Goal: Information Seeking & Learning: Learn about a topic

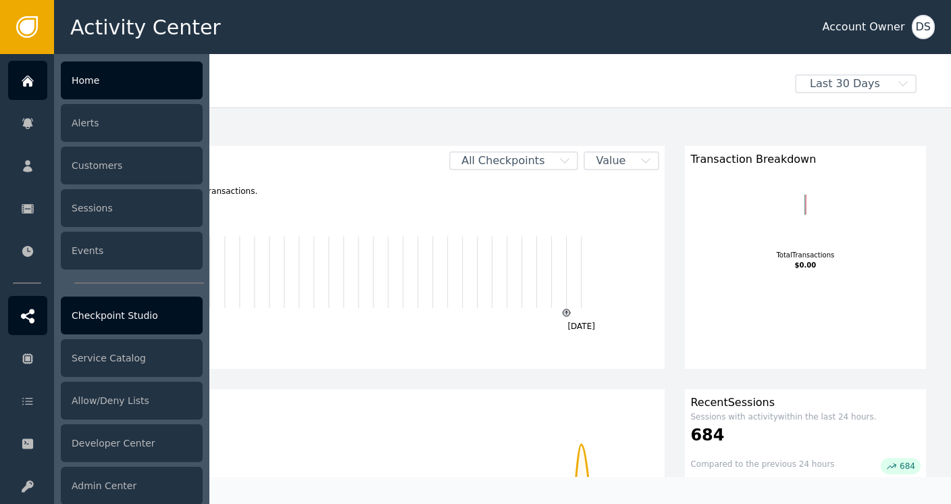
click at [109, 309] on div "Checkpoint Studio" at bounding box center [132, 315] width 142 height 38
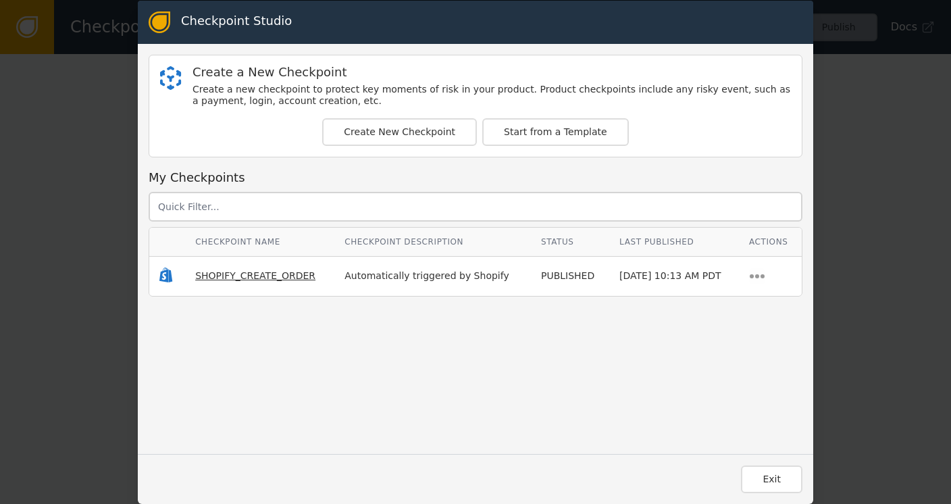
click at [228, 273] on span "SHOPIFY_CREATE_ORDER" at bounding box center [255, 275] width 120 height 11
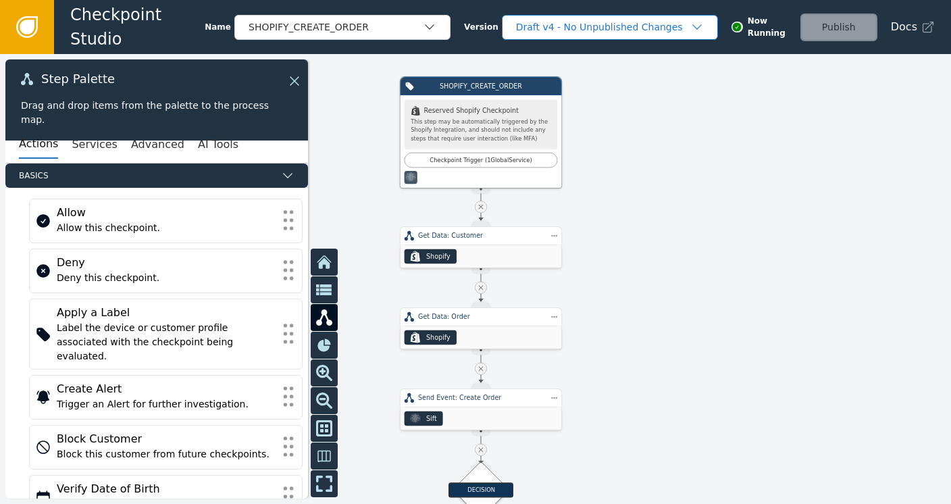
click at [627, 31] on div "Draft v4 - No Unpublished Changes" at bounding box center [603, 27] width 174 height 14
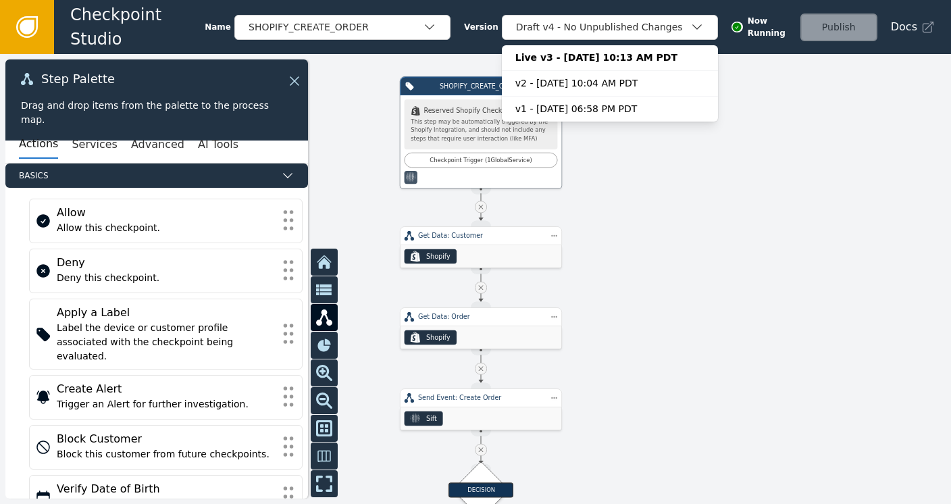
click at [695, 213] on div at bounding box center [475, 279] width 951 height 450
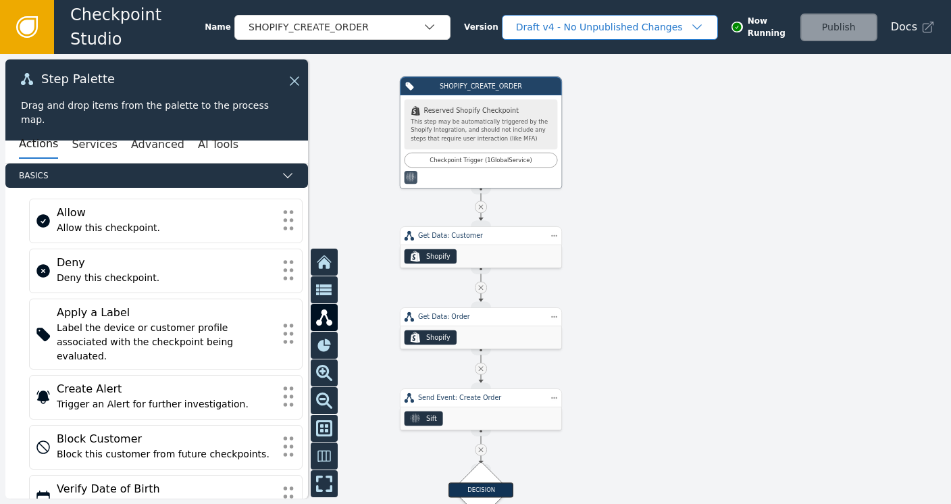
click at [581, 33] on div "Draft v4 - No Unpublished Changes" at bounding box center [603, 27] width 174 height 14
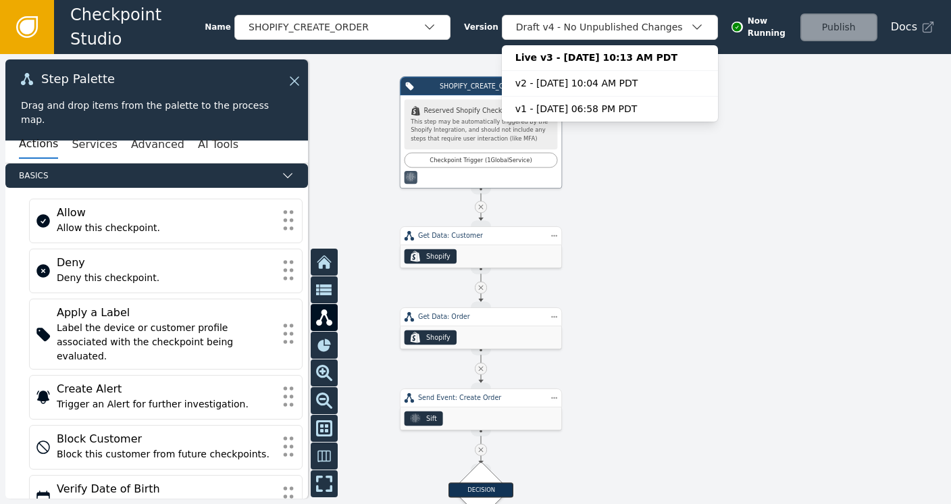
click at [20, 28] on icon at bounding box center [27, 27] width 15 height 15
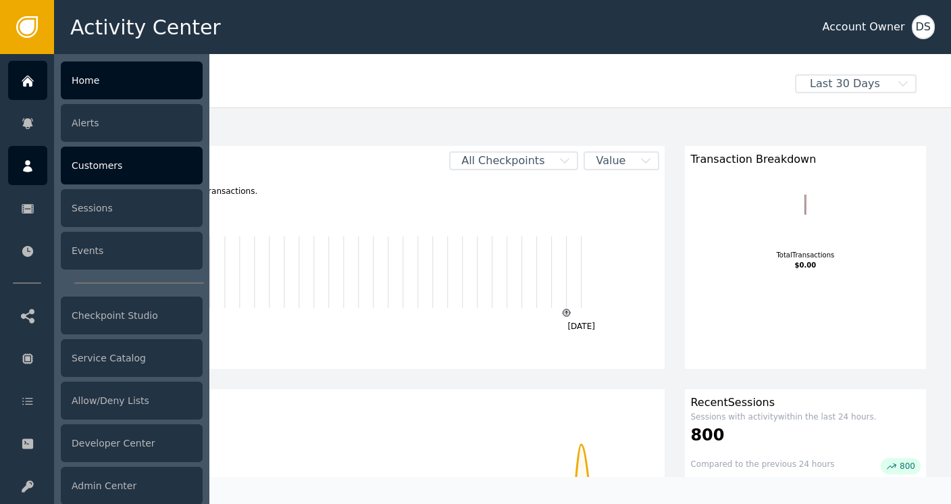
click at [87, 164] on div "Customers" at bounding box center [132, 166] width 142 height 38
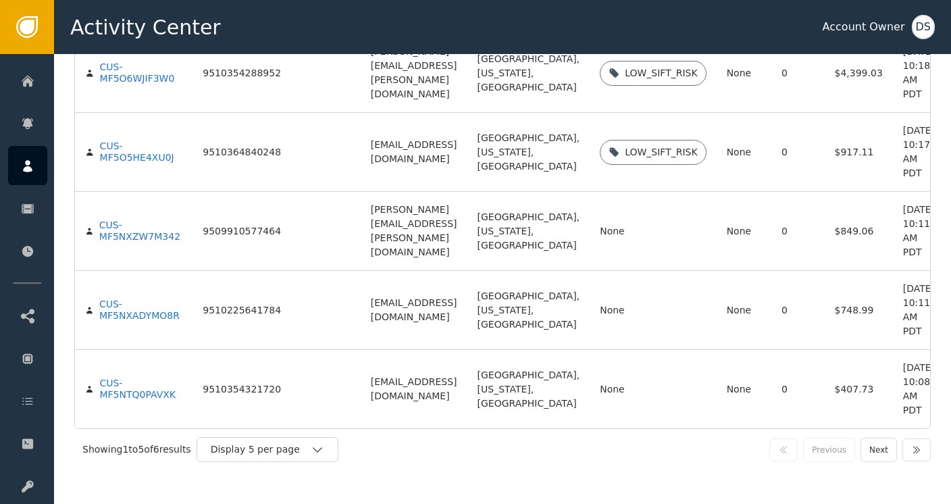
scroll to position [108, 0]
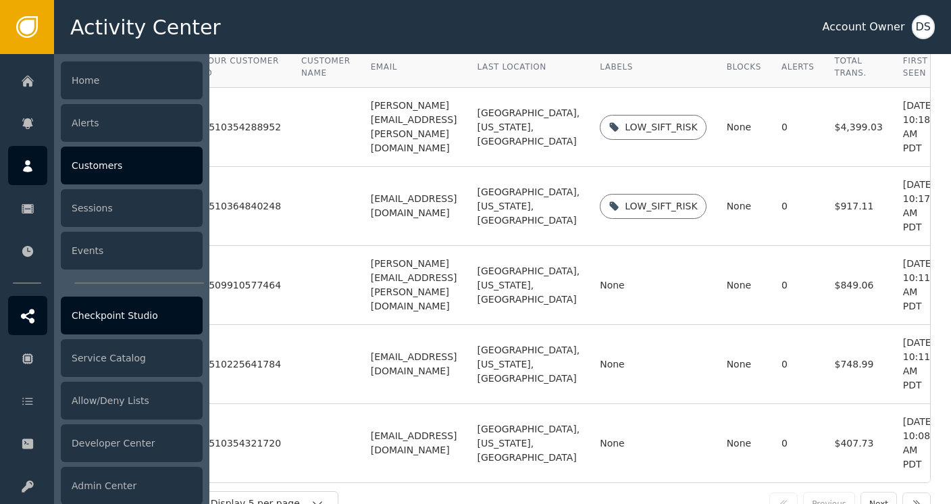
click at [105, 319] on div "Checkpoint Studio" at bounding box center [132, 315] width 142 height 38
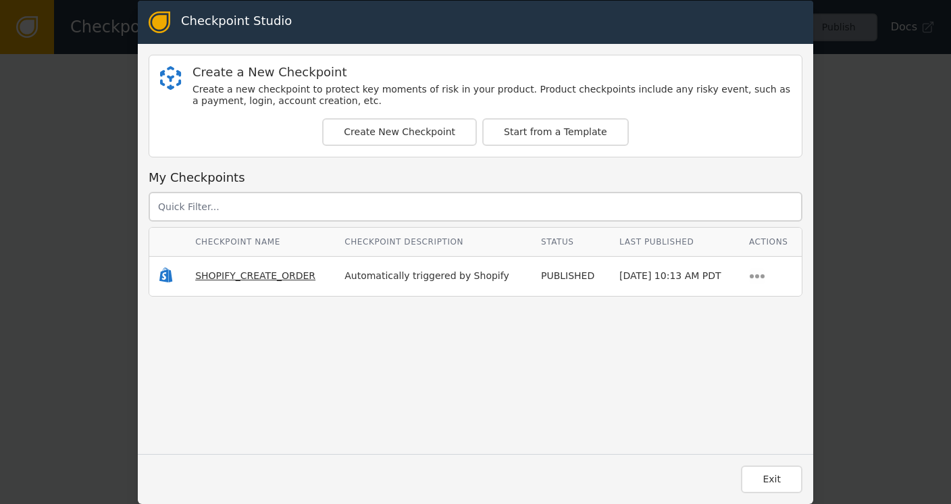
click at [250, 278] on span "SHOPIFY_CREATE_ORDER" at bounding box center [255, 275] width 120 height 11
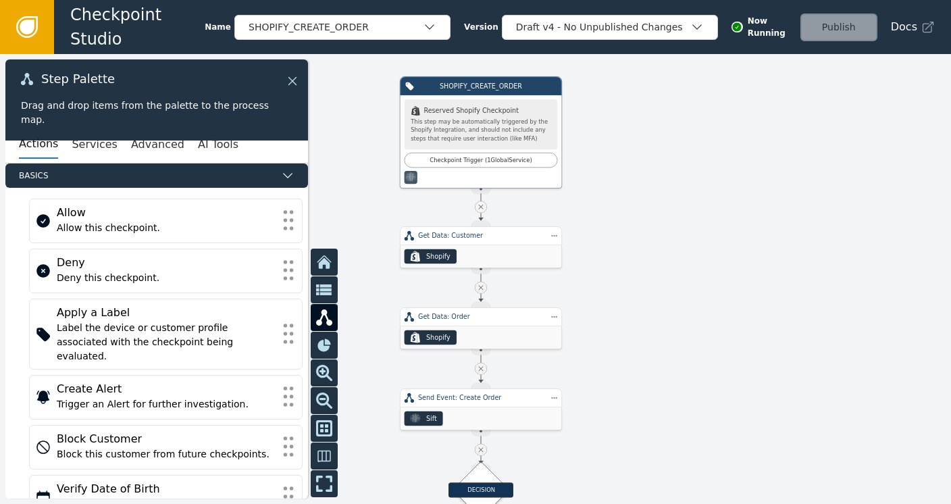
click at [297, 76] on icon at bounding box center [292, 81] width 15 height 15
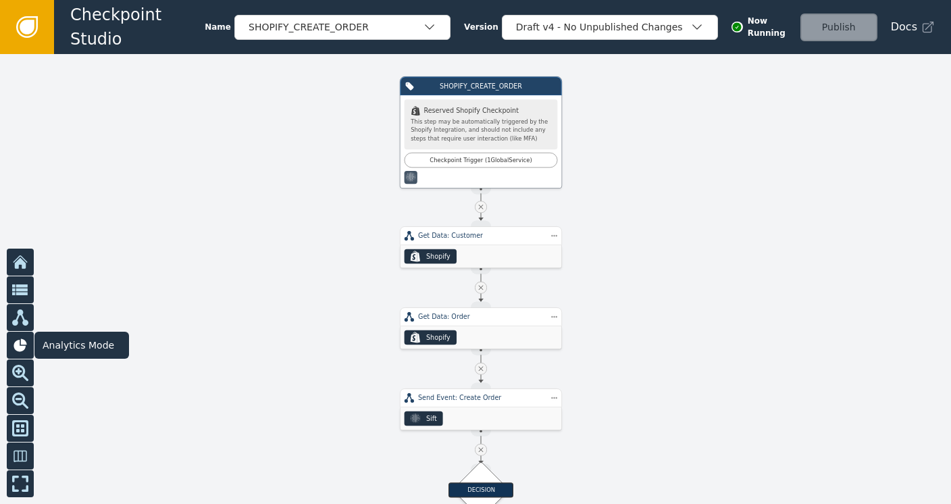
click at [21, 348] on icon at bounding box center [20, 344] width 13 height 13
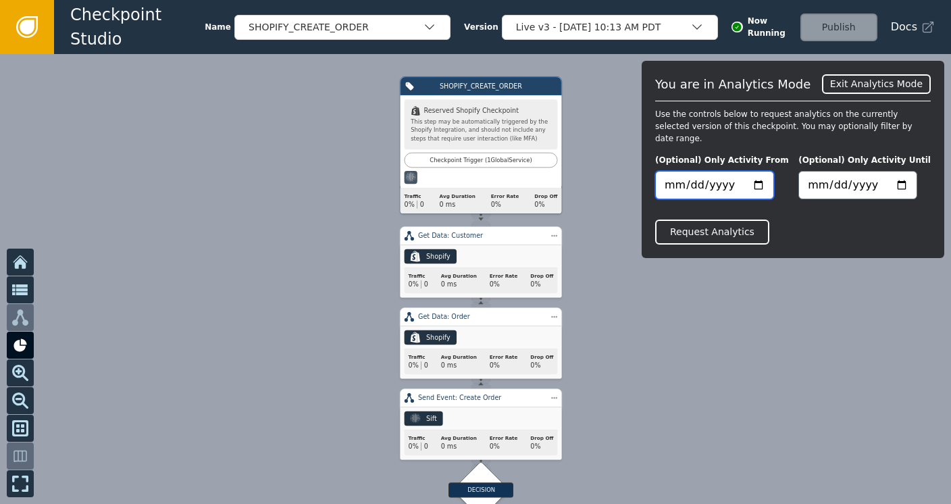
click at [708, 171] on input "date" at bounding box center [714, 185] width 119 height 28
click at [722, 219] on button "Request Analytics" at bounding box center [712, 231] width 114 height 25
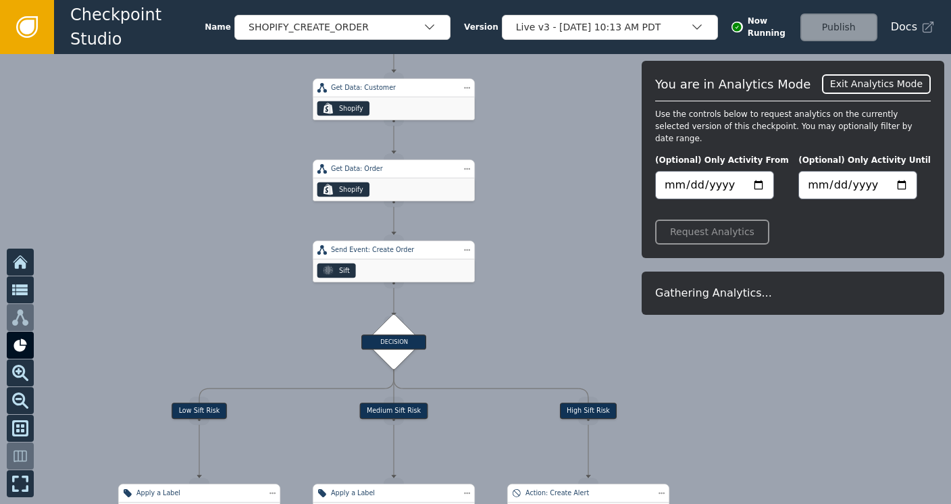
drag, startPoint x: 808, startPoint y: 439, endPoint x: 718, endPoint y: 284, distance: 179.1
click at [718, 284] on div "Target Handle for step Low Sift Risk Source Handle for step Target Handle for s…" at bounding box center [475, 279] width 951 height 450
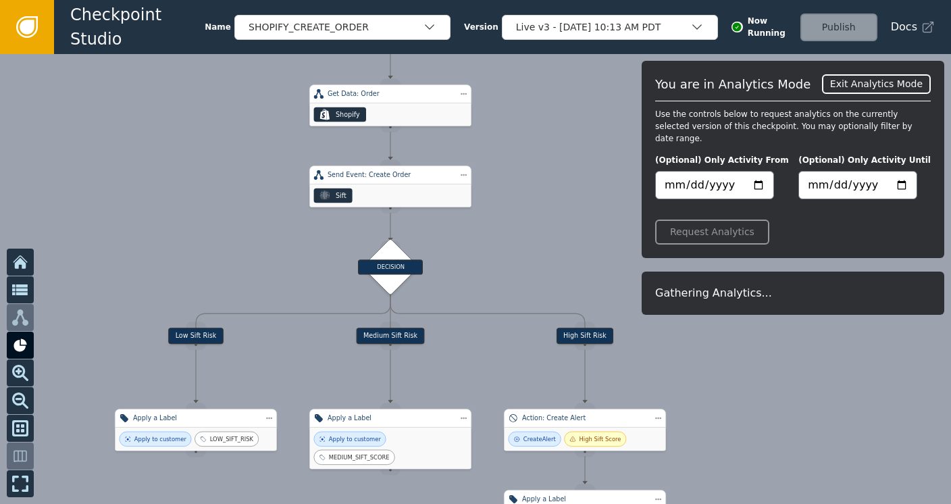
drag, startPoint x: 808, startPoint y: 413, endPoint x: 808, endPoint y: 346, distance: 66.8
click at [808, 346] on div at bounding box center [475, 279] width 951 height 450
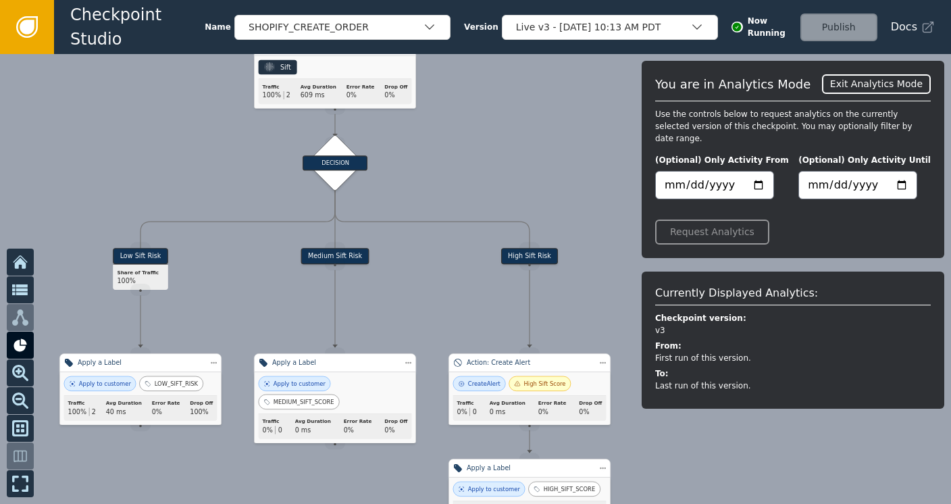
drag, startPoint x: 781, startPoint y: 452, endPoint x: 726, endPoint y: 267, distance: 192.3
click at [726, 267] on div "Target Handle for step Low Sift Risk Share of Traffic 100% Source Handle for st…" at bounding box center [475, 279] width 951 height 450
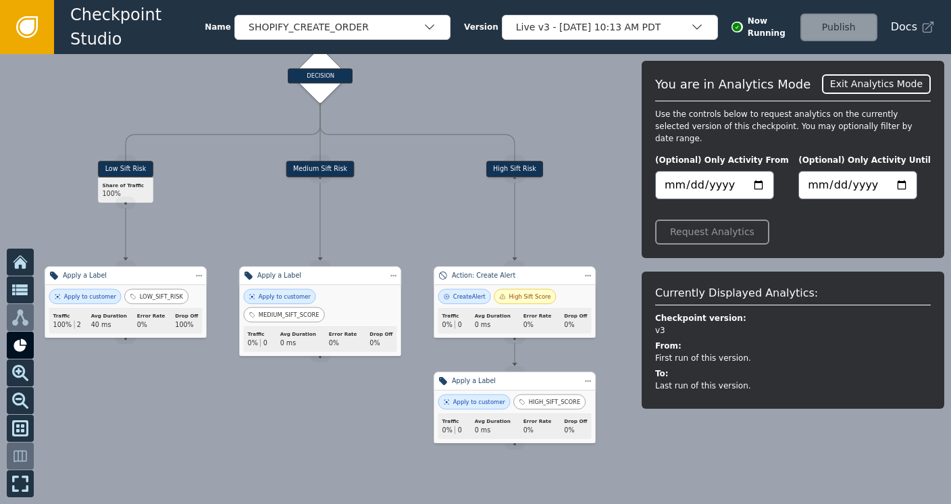
drag, startPoint x: 592, startPoint y: 177, endPoint x: 577, endPoint y: 96, distance: 82.4
click at [577, 96] on div at bounding box center [475, 279] width 951 height 450
click at [28, 15] on link at bounding box center [27, 27] width 54 height 54
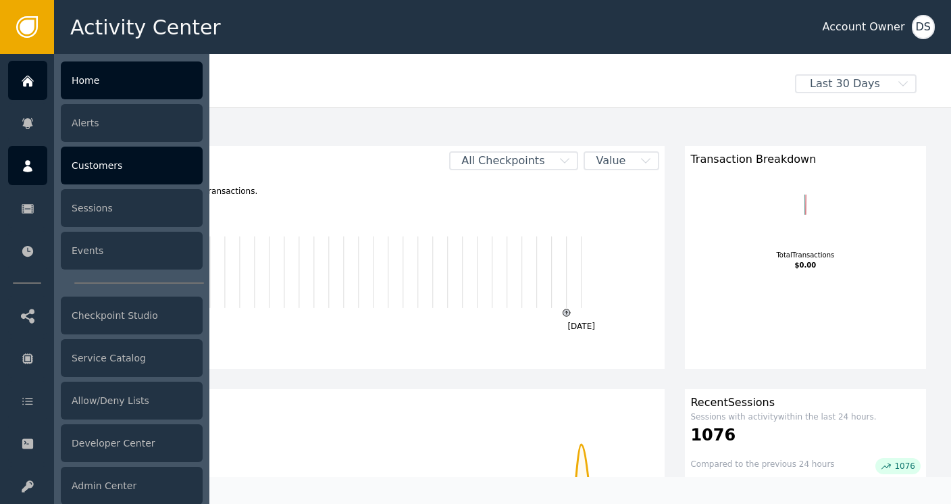
click at [107, 165] on div "Customers" at bounding box center [132, 166] width 142 height 38
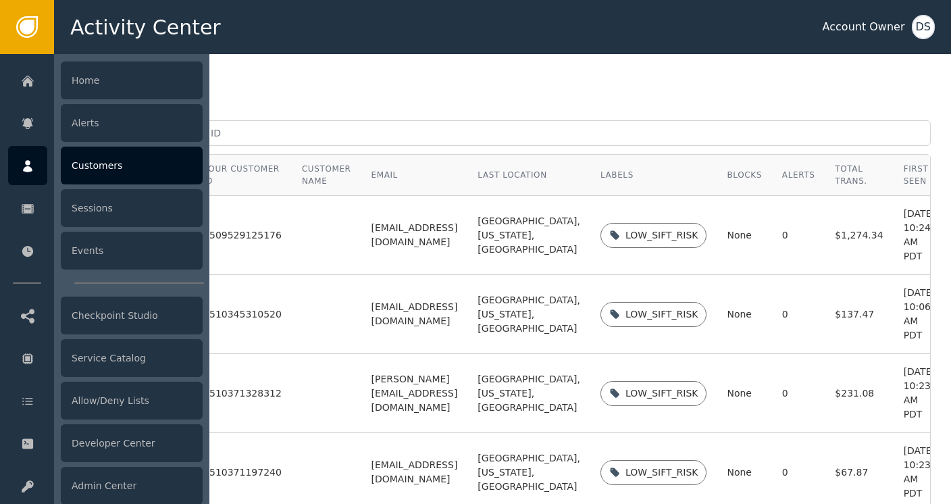
click at [35, 163] on div at bounding box center [27, 165] width 39 height 39
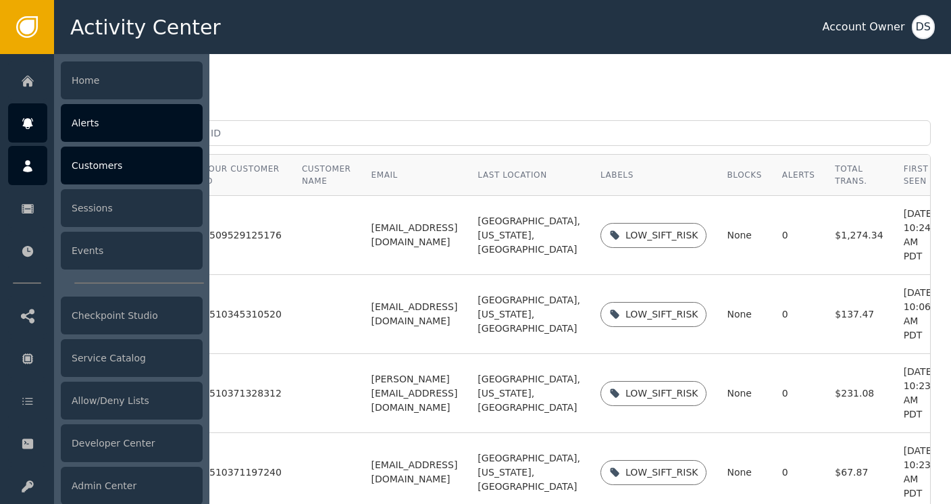
click at [77, 134] on div "Alerts" at bounding box center [132, 123] width 142 height 38
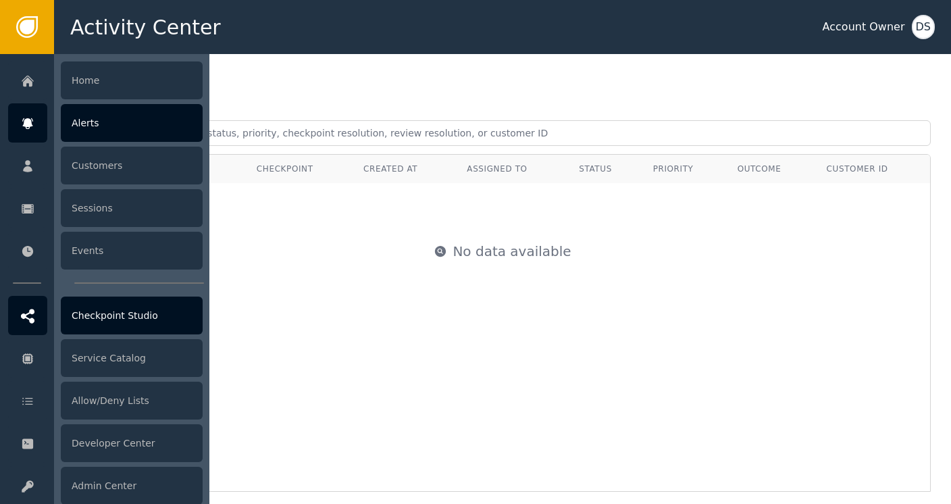
click at [109, 307] on div "Checkpoint Studio" at bounding box center [132, 315] width 142 height 38
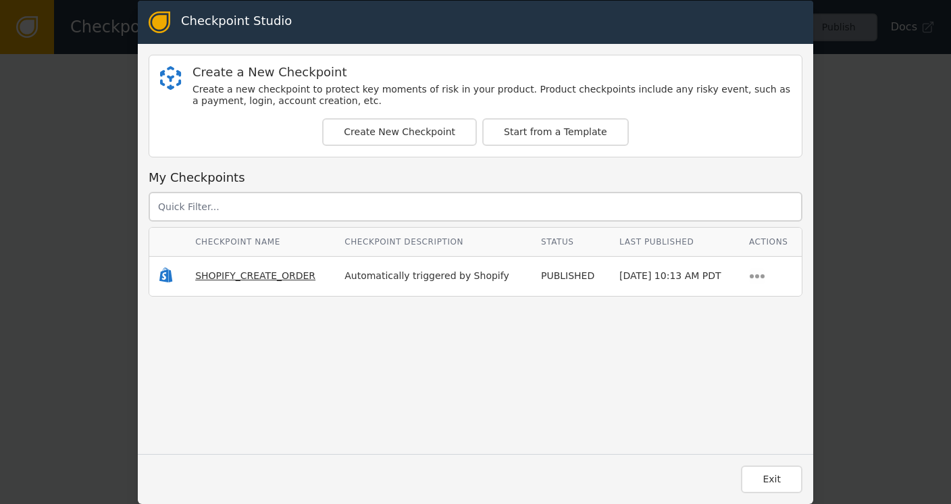
click at [230, 272] on span "SHOPIFY_CREATE_ORDER" at bounding box center [255, 275] width 120 height 11
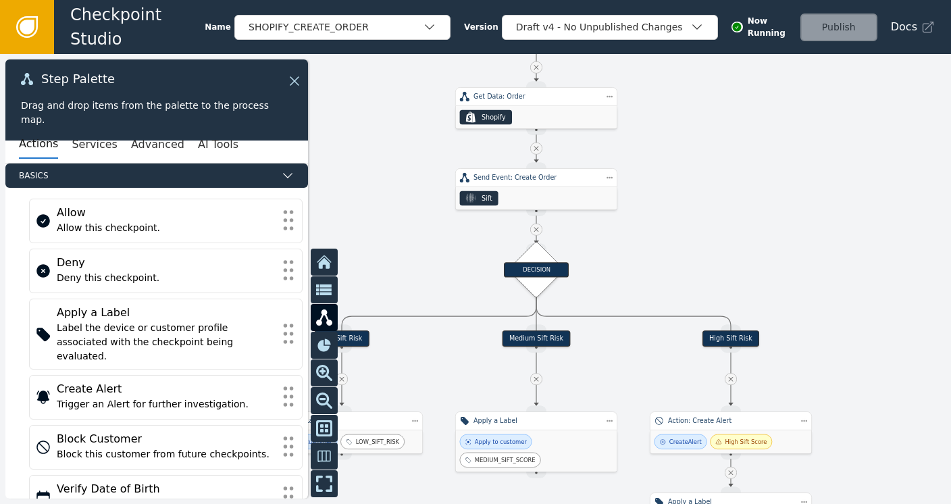
drag, startPoint x: 742, startPoint y: 444, endPoint x: 797, endPoint y: 222, distance: 228.9
click at [797, 222] on div at bounding box center [475, 279] width 951 height 450
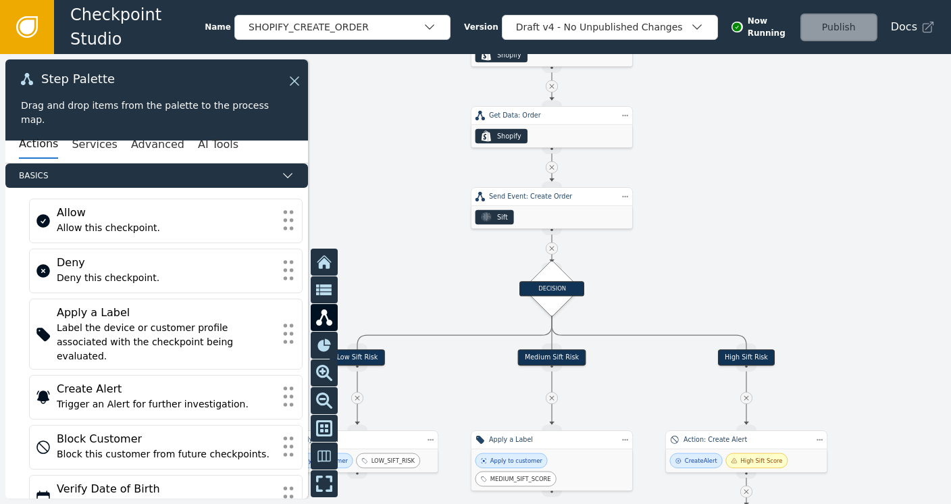
drag, startPoint x: 699, startPoint y: 199, endPoint x: 715, endPoint y: 219, distance: 26.1
click at [715, 219] on div at bounding box center [475, 279] width 951 height 450
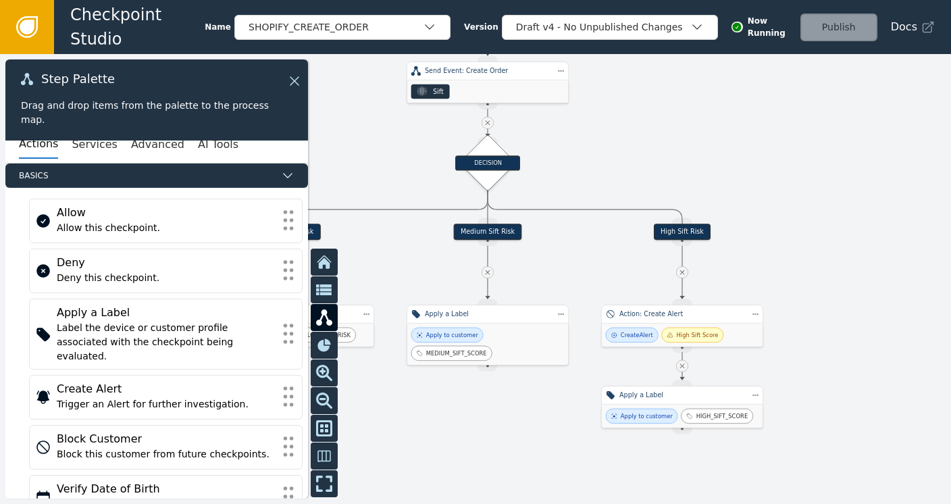
drag, startPoint x: 772, startPoint y: 232, endPoint x: 708, endPoint y: 107, distance: 141.0
click at [708, 107] on div at bounding box center [475, 279] width 951 height 450
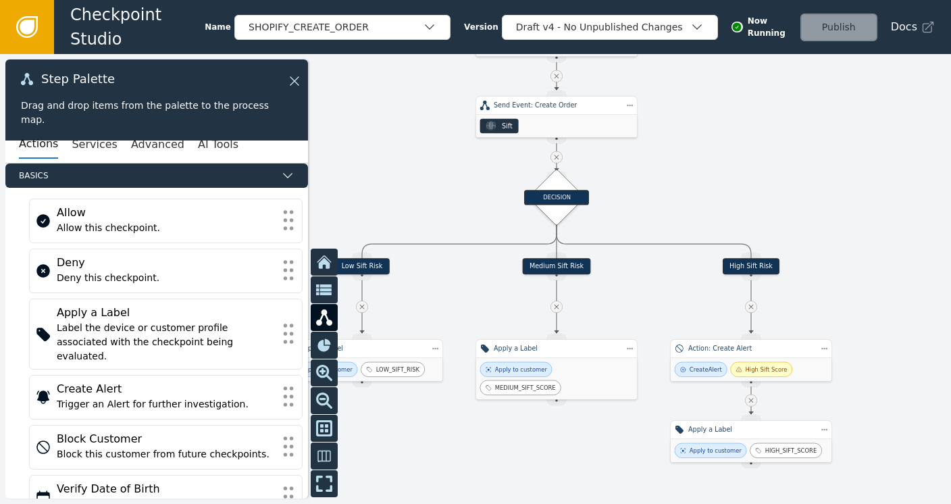
drag, startPoint x: 648, startPoint y: 126, endPoint x: 717, endPoint y: 160, distance: 77.0
click at [717, 160] on div at bounding box center [475, 279] width 951 height 450
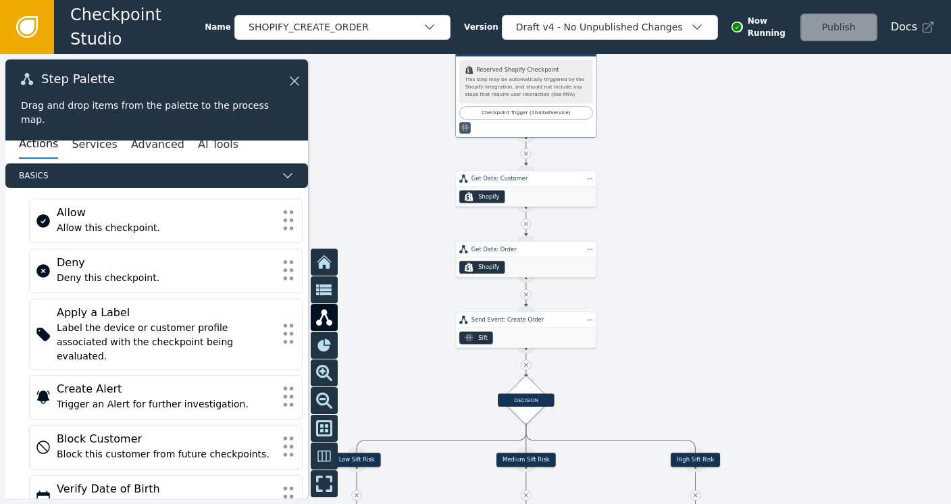
drag, startPoint x: 684, startPoint y: 126, endPoint x: 633, endPoint y: 333, distance: 213.5
click at [633, 333] on div at bounding box center [475, 279] width 951 height 450
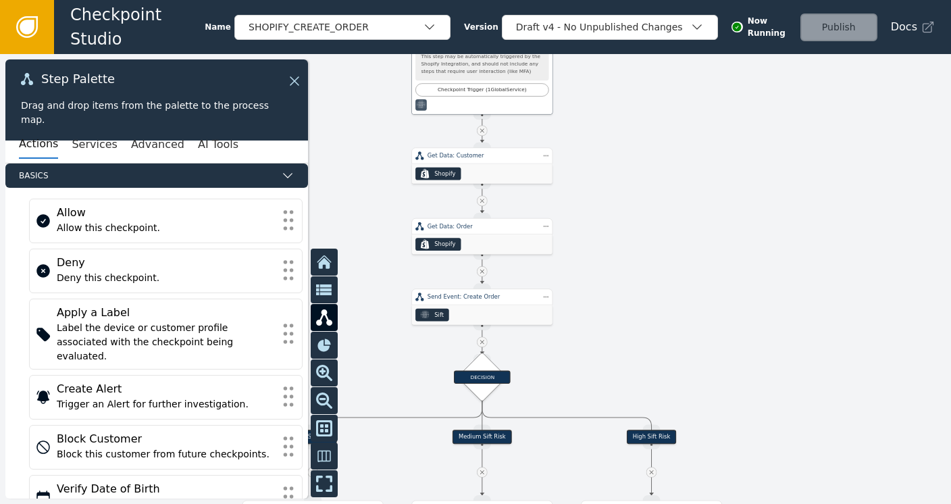
drag, startPoint x: 711, startPoint y: 320, endPoint x: 668, endPoint y: 294, distance: 50.6
click at [668, 294] on div at bounding box center [475, 279] width 951 height 450
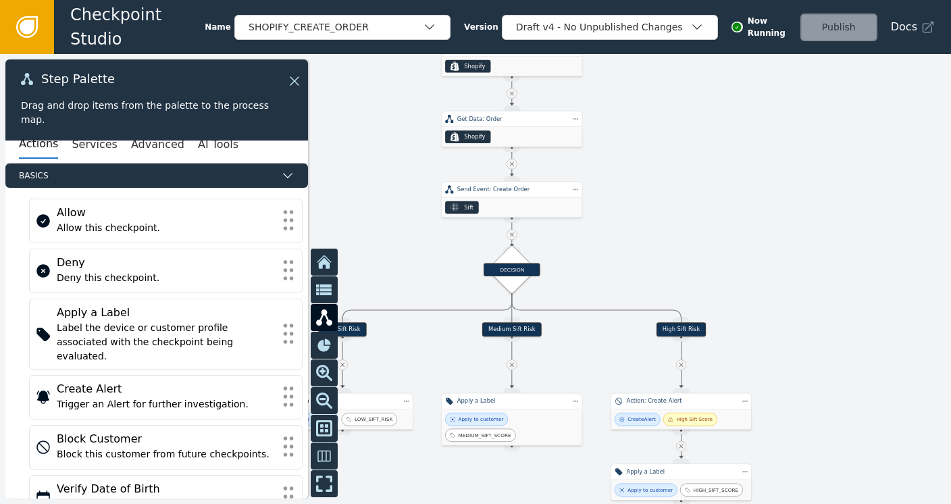
drag, startPoint x: 687, startPoint y: 334, endPoint x: 716, endPoint y: 230, distance: 108.0
click at [716, 230] on div at bounding box center [475, 279] width 951 height 450
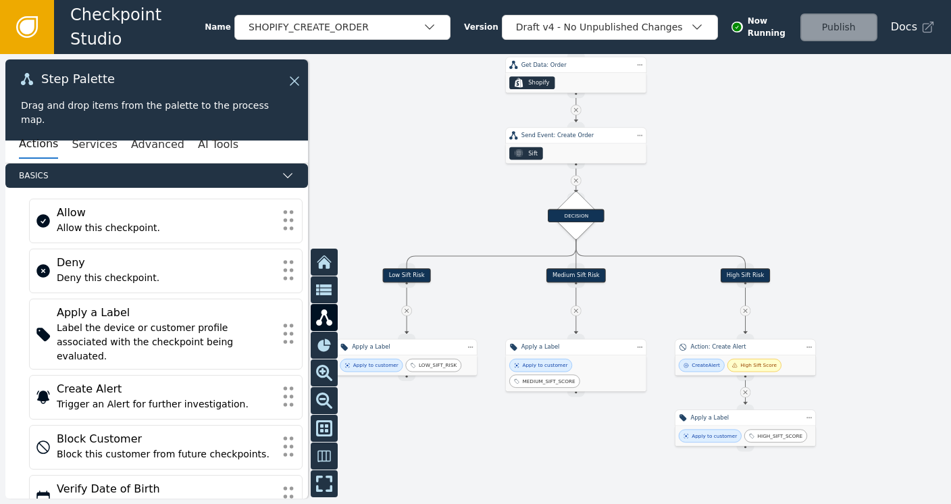
drag, startPoint x: 716, startPoint y: 249, endPoint x: 776, endPoint y: 188, distance: 85.0
click at [776, 188] on div at bounding box center [475, 279] width 951 height 450
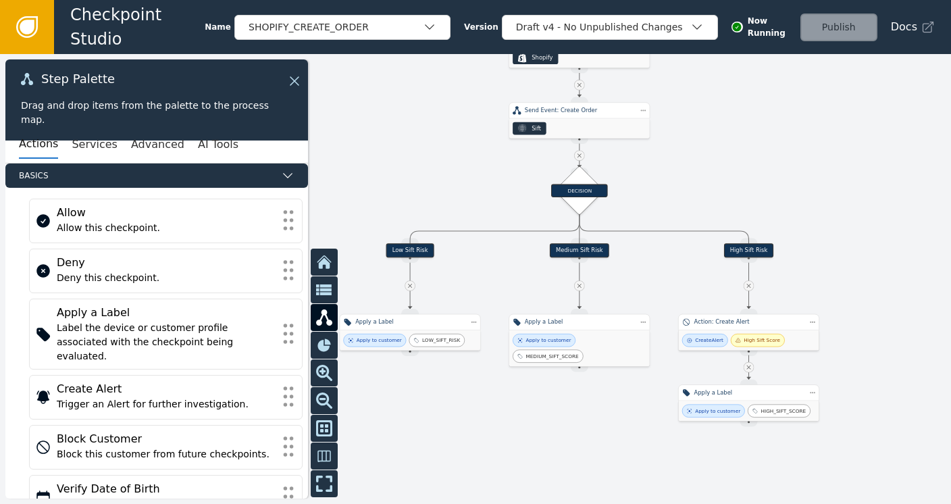
drag, startPoint x: 657, startPoint y: 209, endPoint x: 665, endPoint y: 184, distance: 26.3
click at [665, 184] on div at bounding box center [475, 279] width 951 height 450
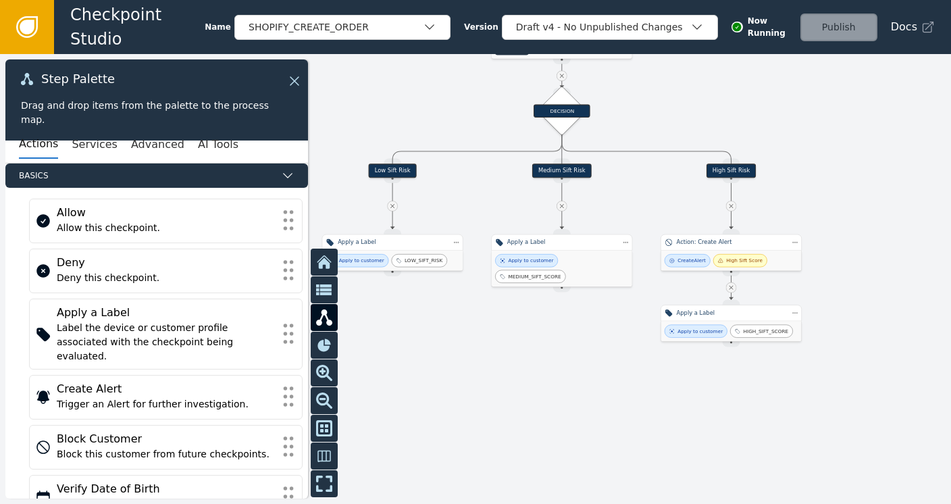
drag, startPoint x: 866, startPoint y: 276, endPoint x: 840, endPoint y: 199, distance: 81.8
click at [840, 199] on div at bounding box center [475, 279] width 951 height 450
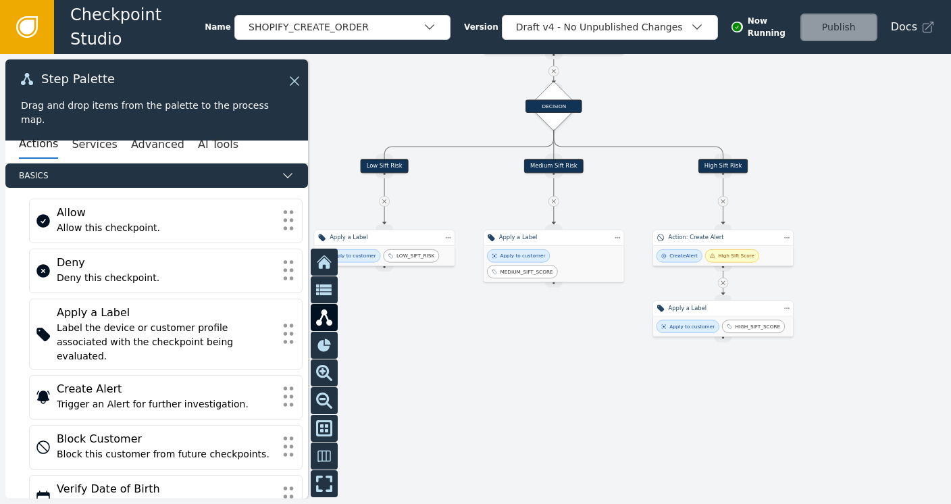
click at [25, 34] on icon at bounding box center [27, 27] width 22 height 22
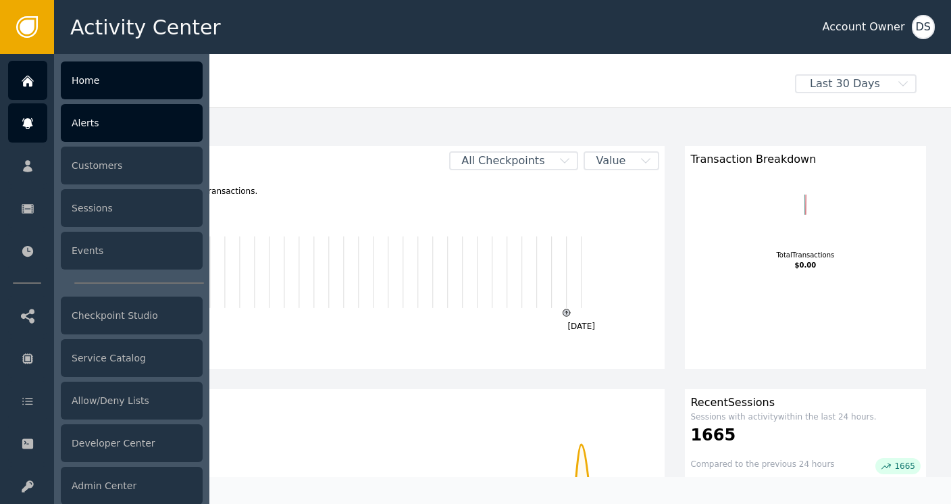
click at [85, 124] on div "Alerts" at bounding box center [132, 123] width 142 height 38
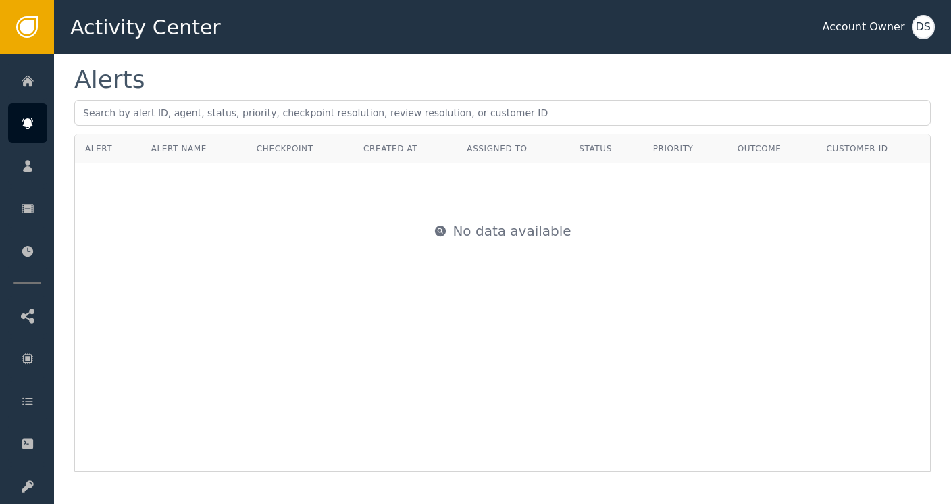
scroll to position [20, 0]
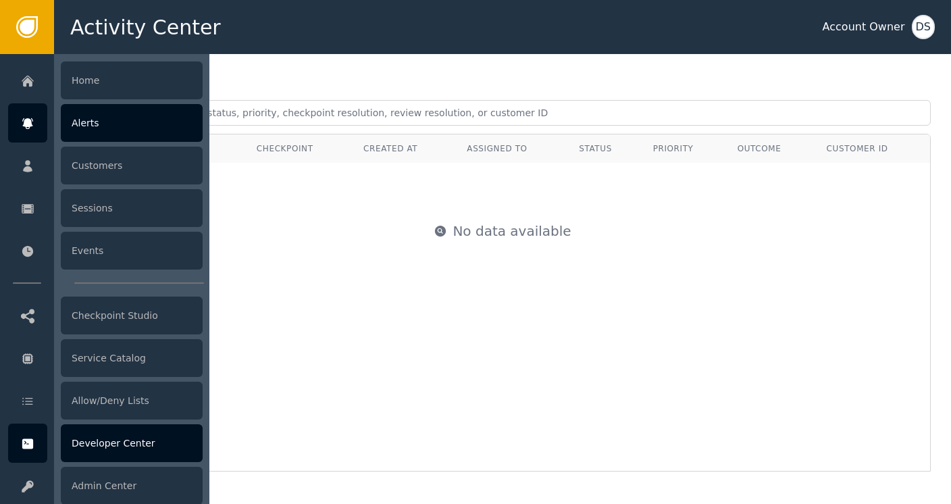
click at [84, 439] on div "Developer Center" at bounding box center [132, 443] width 142 height 38
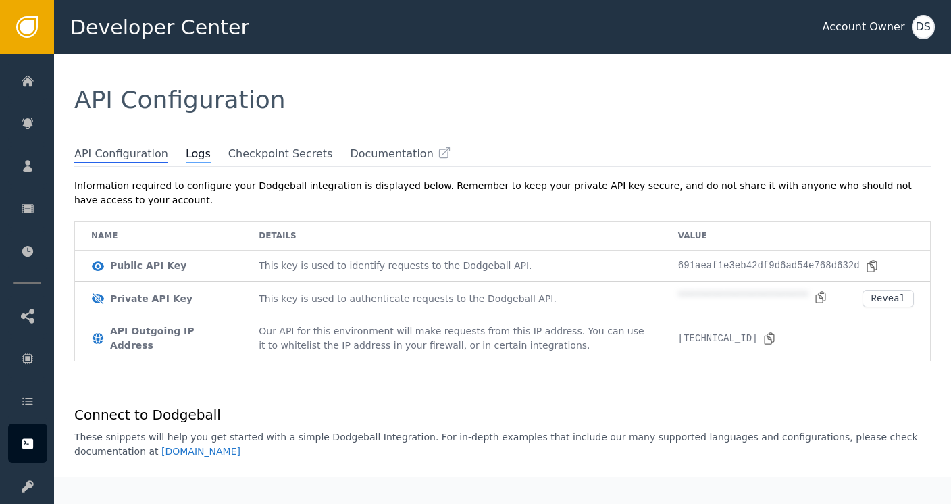
click at [186, 155] on span "Logs" at bounding box center [198, 155] width 25 height 18
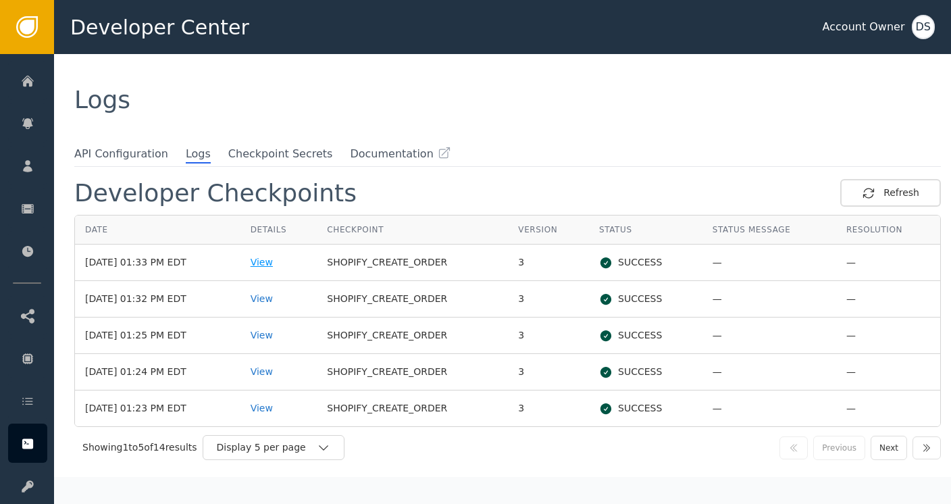
click at [282, 261] on div "View" at bounding box center [278, 262] width 57 height 14
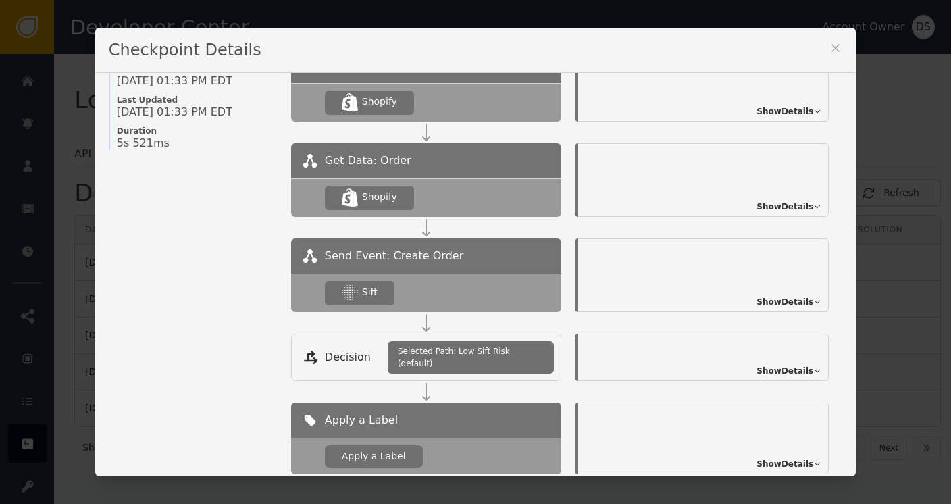
scroll to position [165, 0]
click at [828, 47] on icon at bounding box center [835, 48] width 14 height 14
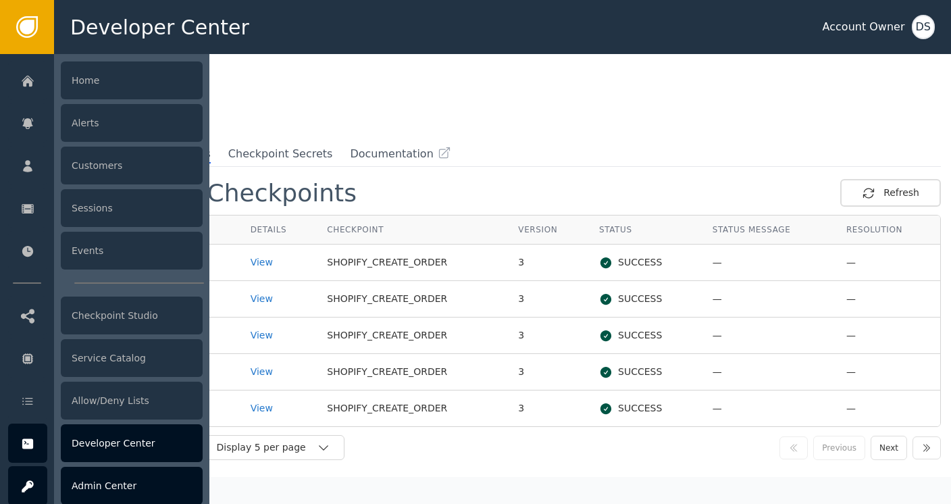
click at [23, 488] on icon at bounding box center [27, 486] width 11 height 12
